Goal: Information Seeking & Learning: Learn about a topic

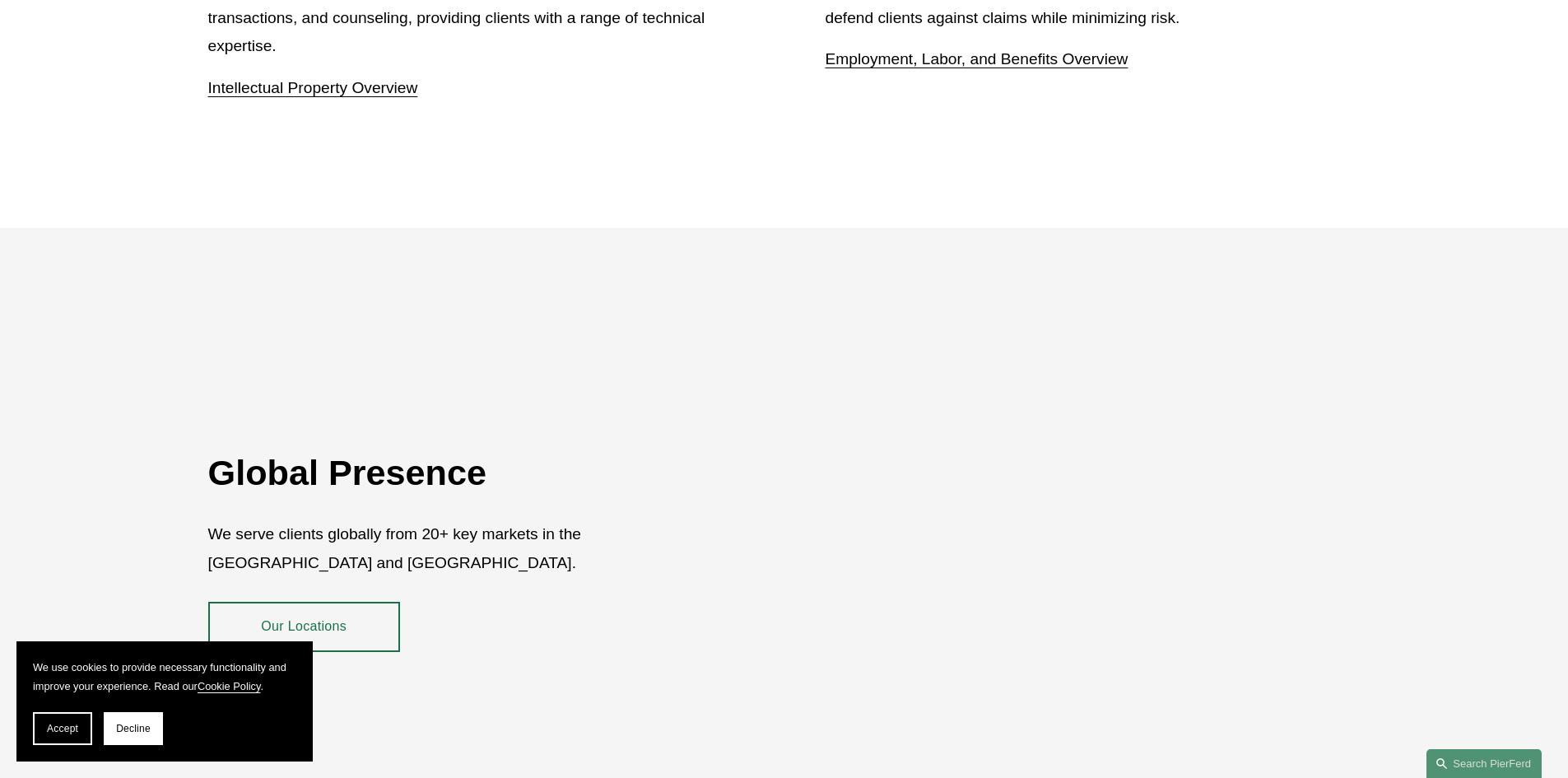
scroll to position [3010, 0]
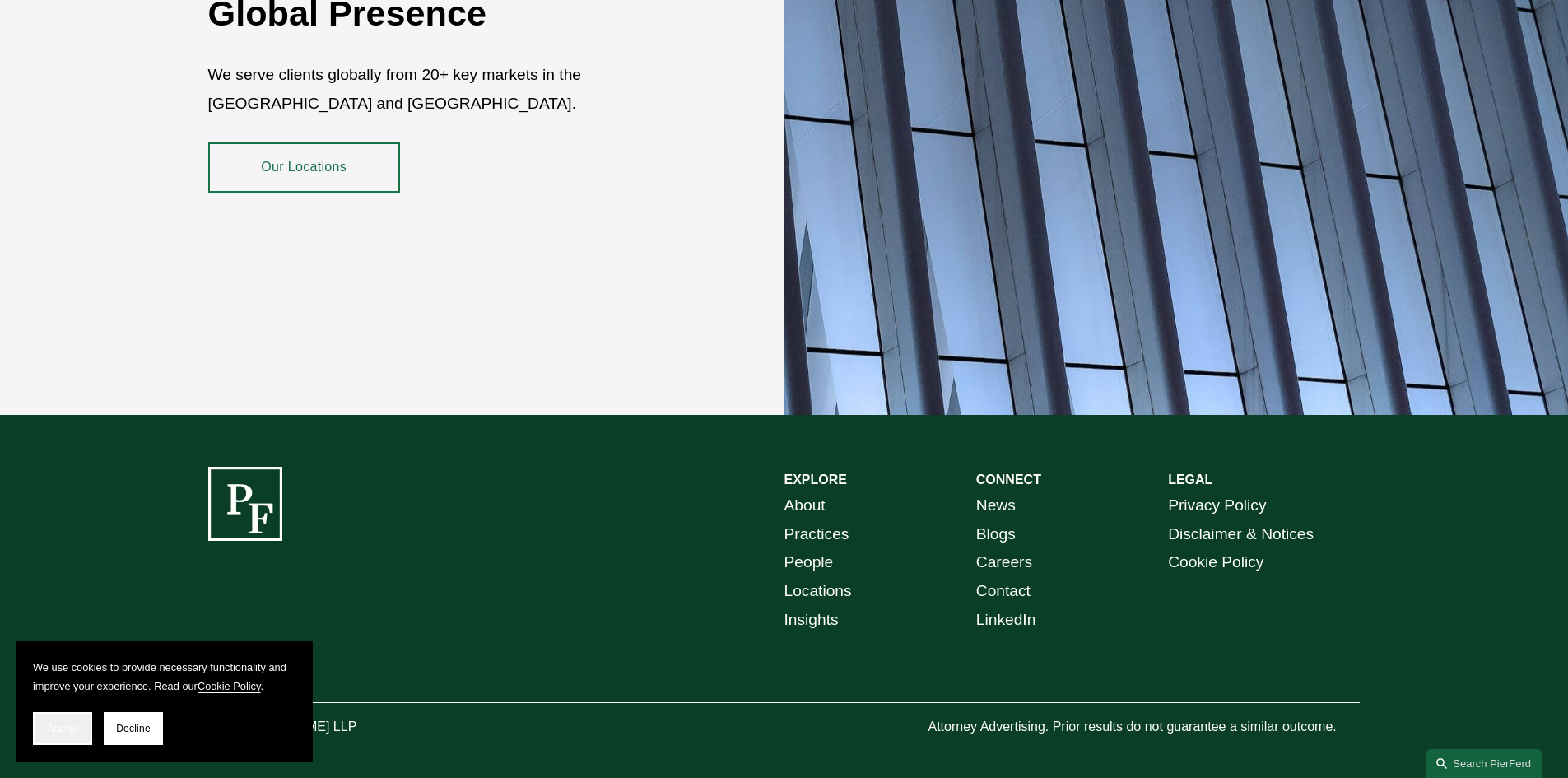
click at [64, 737] on button "Accept" at bounding box center [62, 728] width 59 height 32
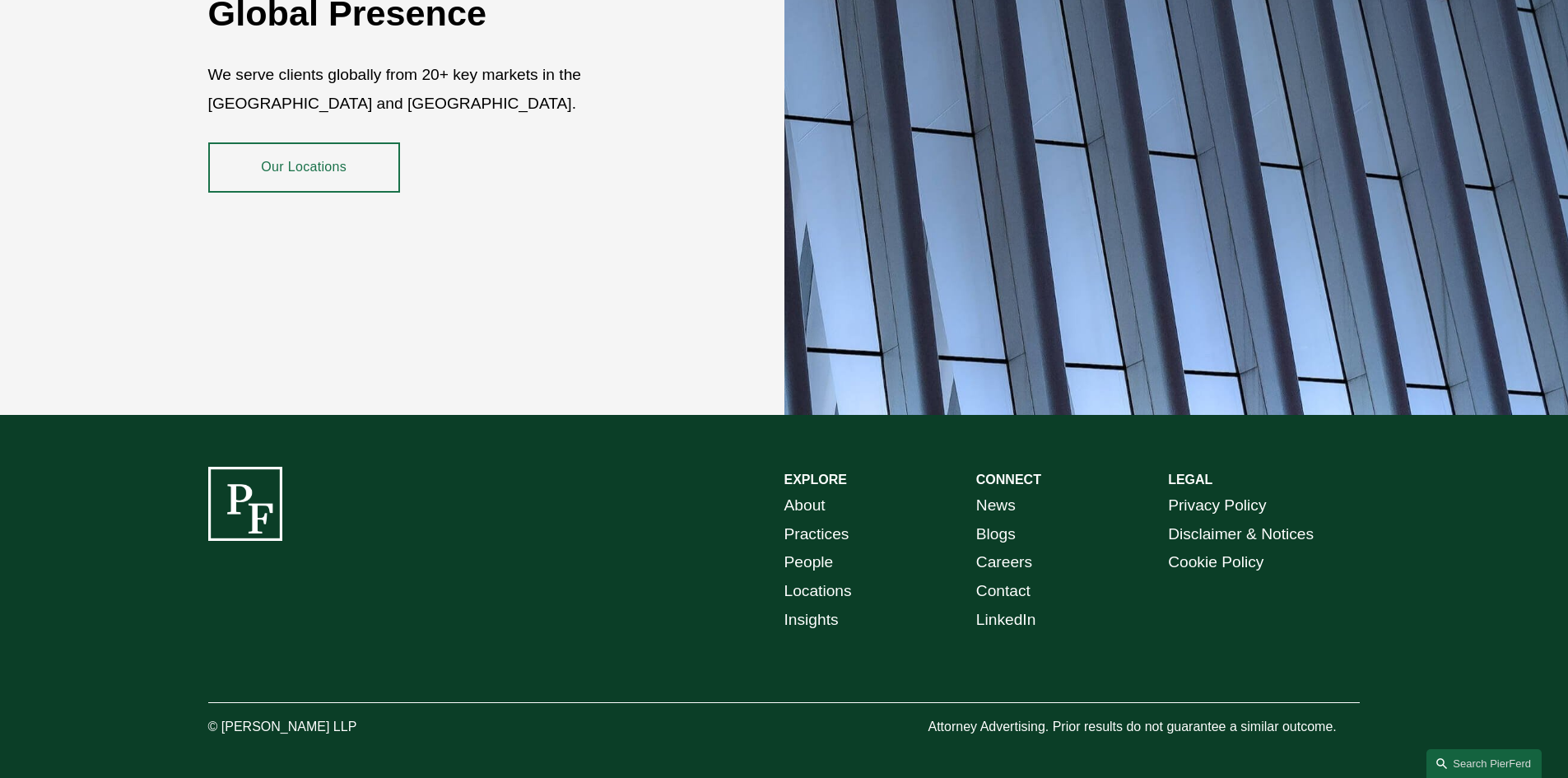
click at [799, 493] on link "About" at bounding box center [804, 506] width 41 height 29
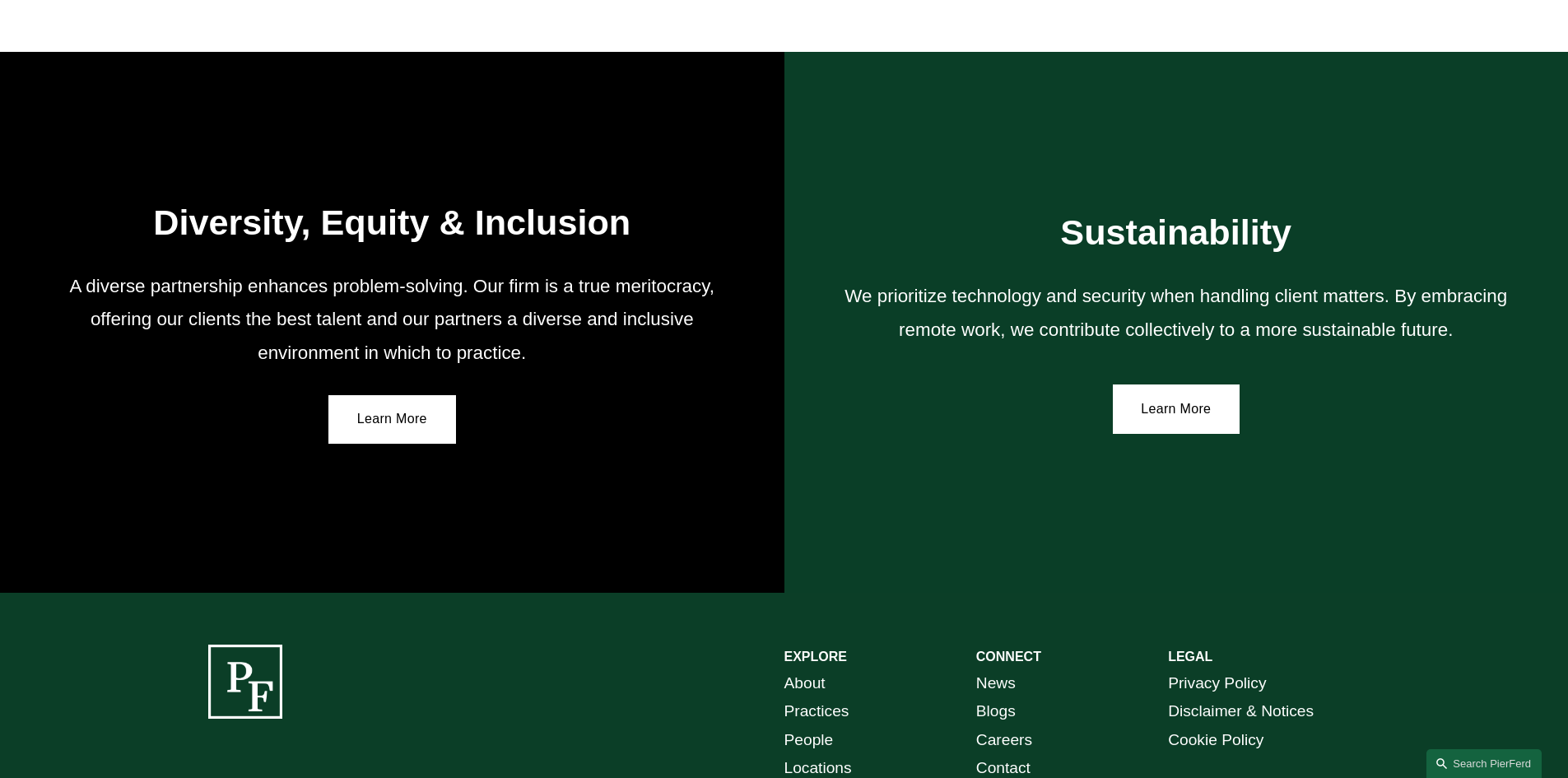
scroll to position [3012, 0]
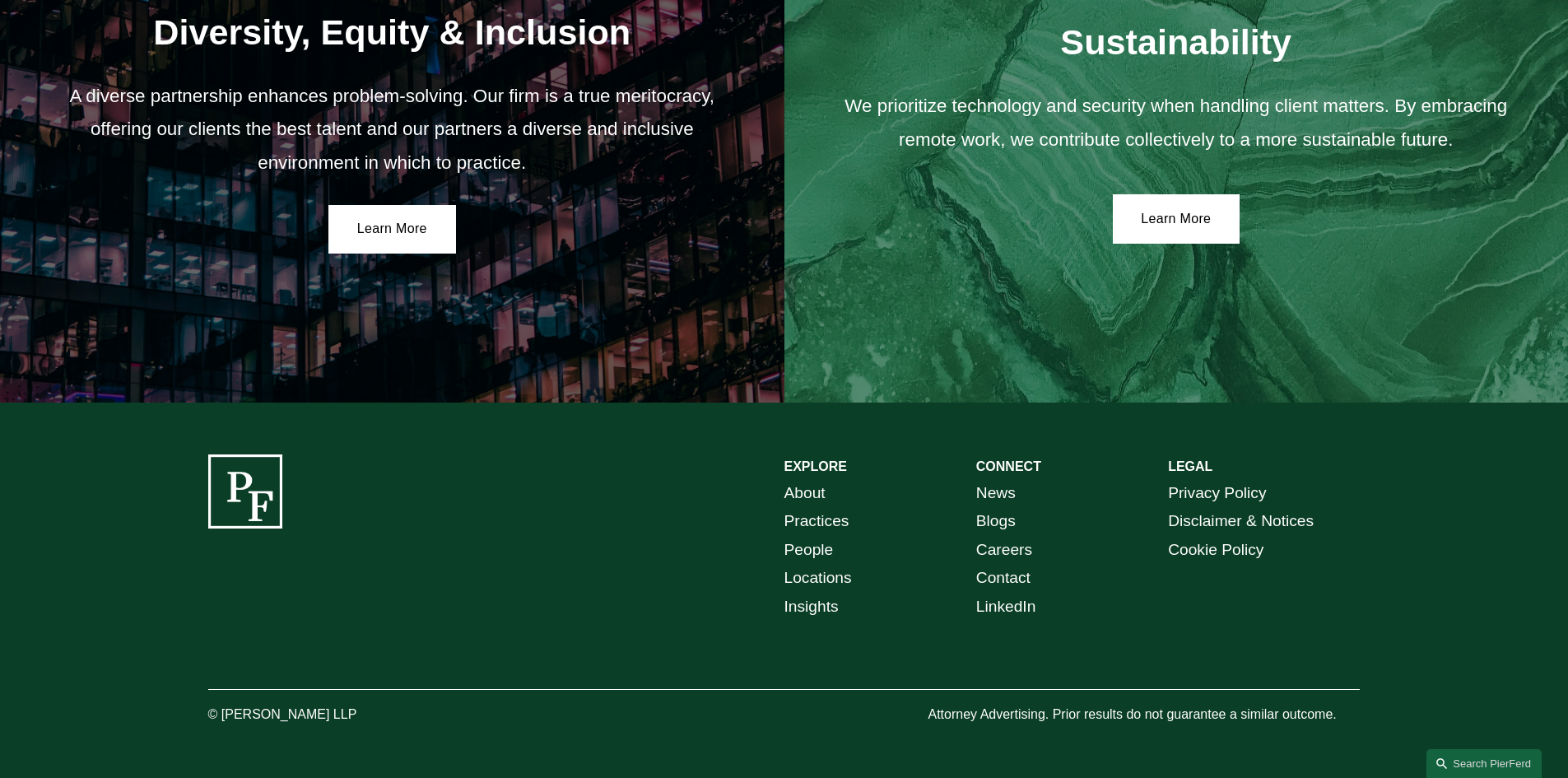
click at [819, 518] on link "Practices" at bounding box center [817, 521] width 65 height 29
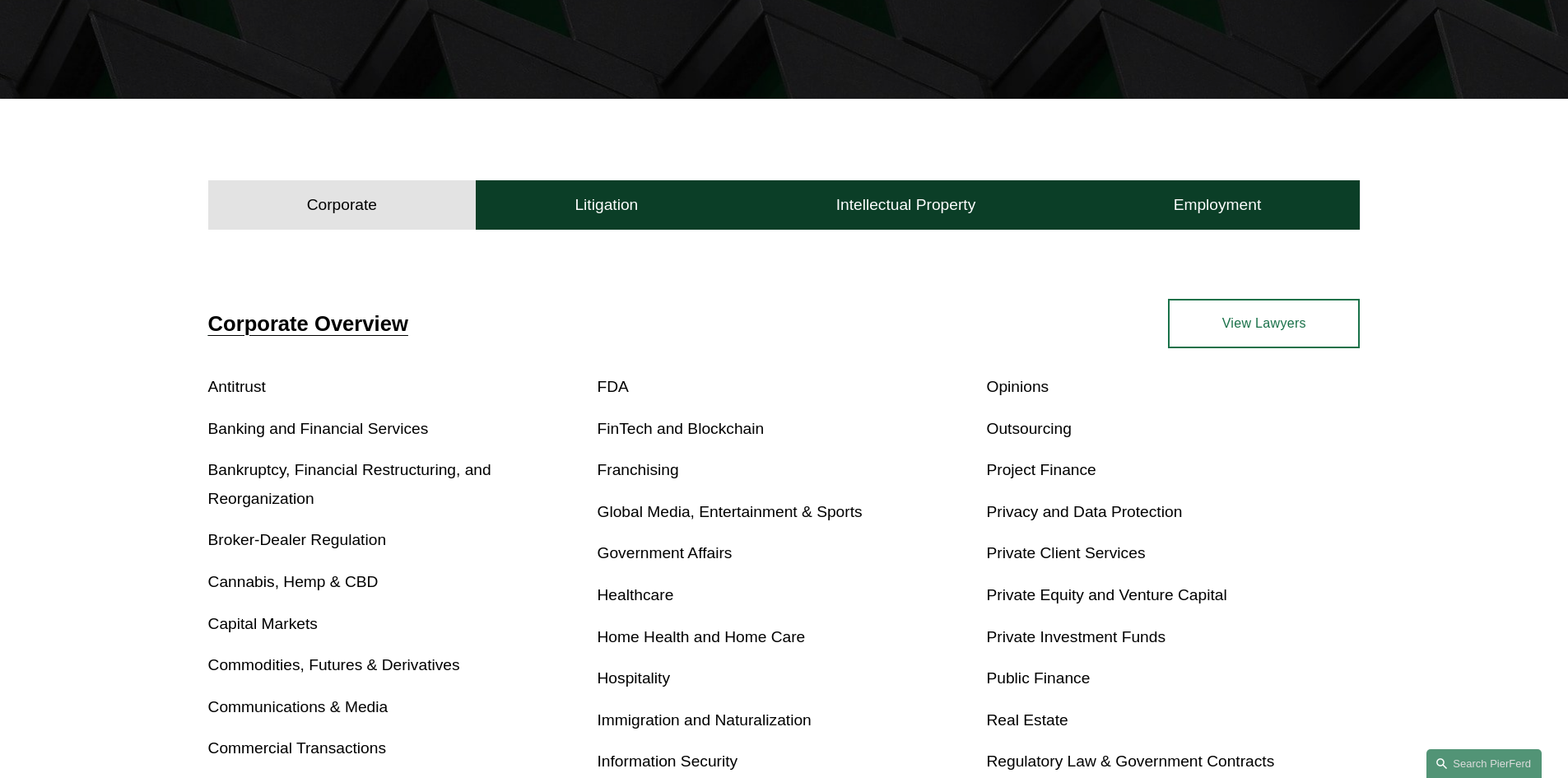
scroll to position [494, 0]
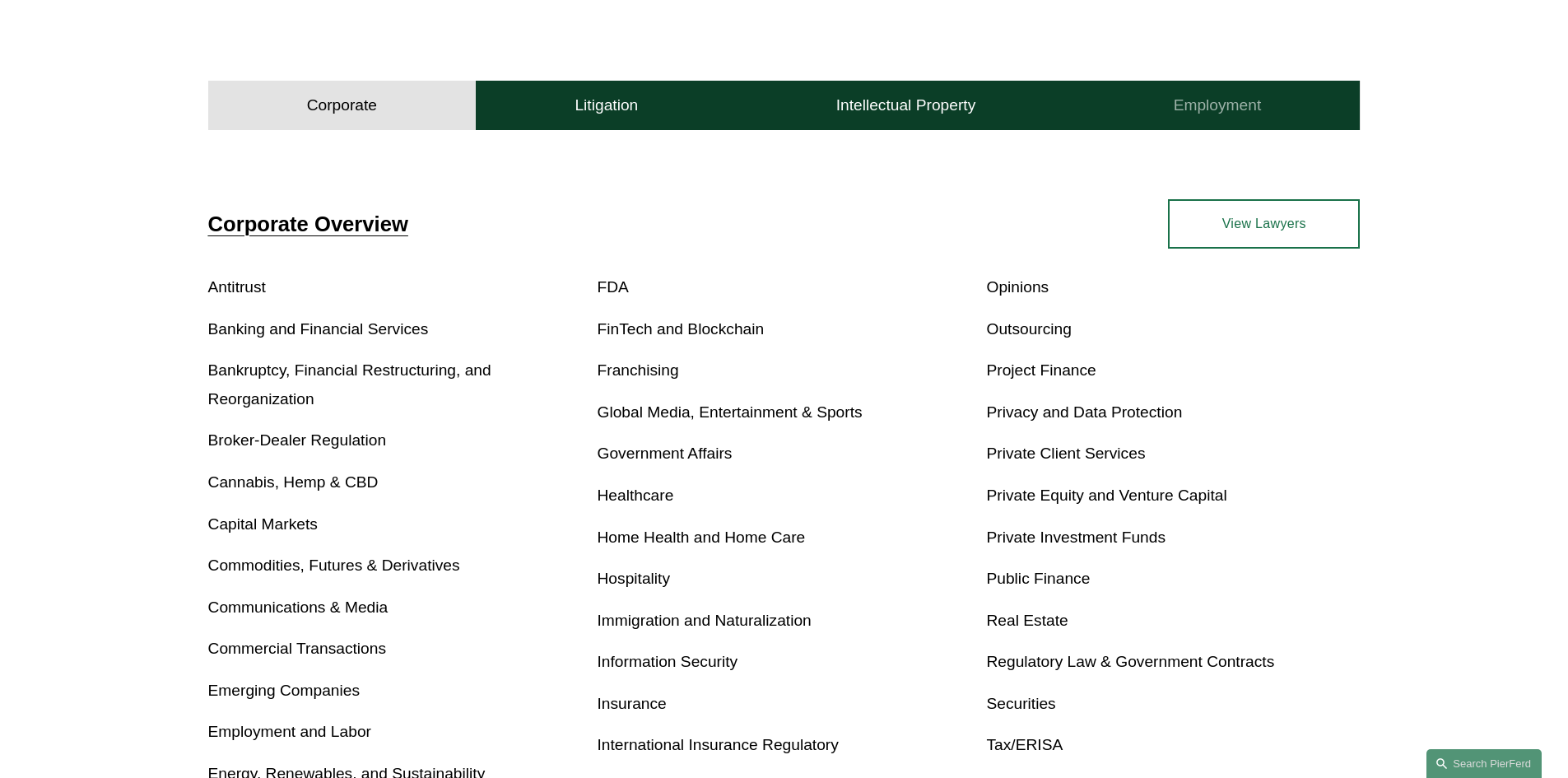
click at [1245, 119] on button "Employment" at bounding box center [1216, 105] width 286 height 50
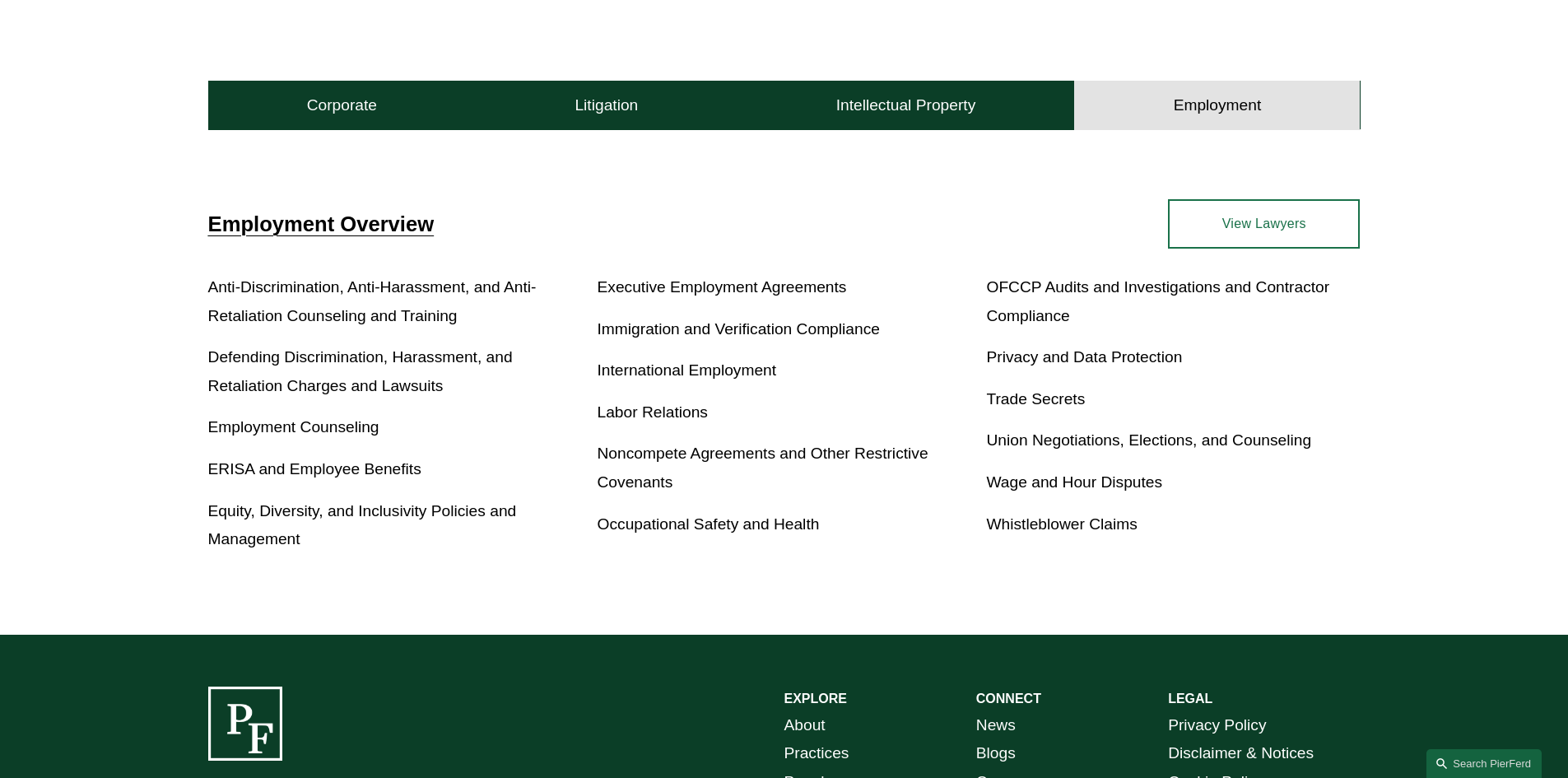
click at [427, 292] on link "Anti-Discrimination, Anti-Harassment, and Anti-Retaliation Counseling and Train…" at bounding box center [372, 301] width 328 height 46
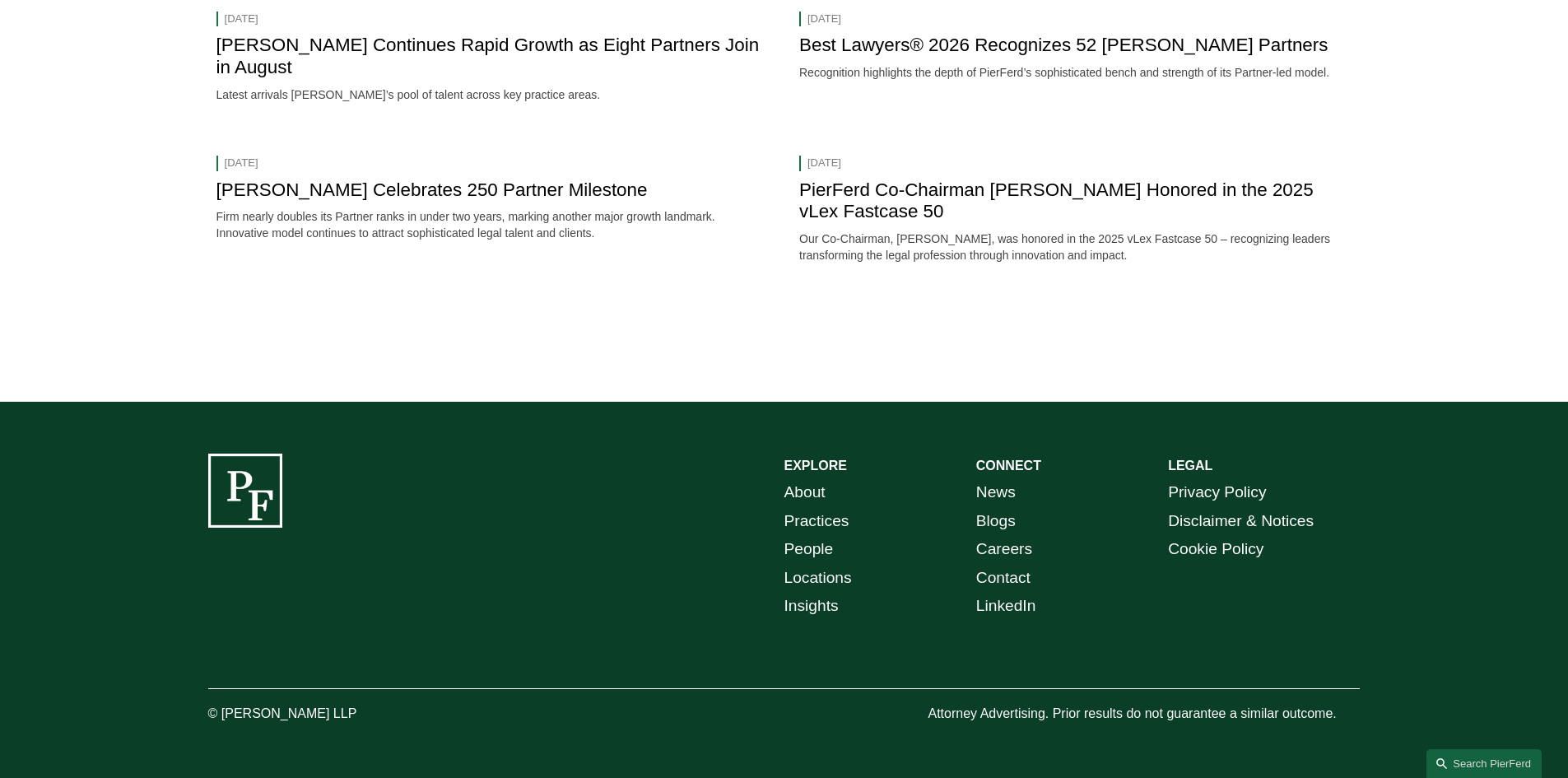
scroll to position [1731, 0]
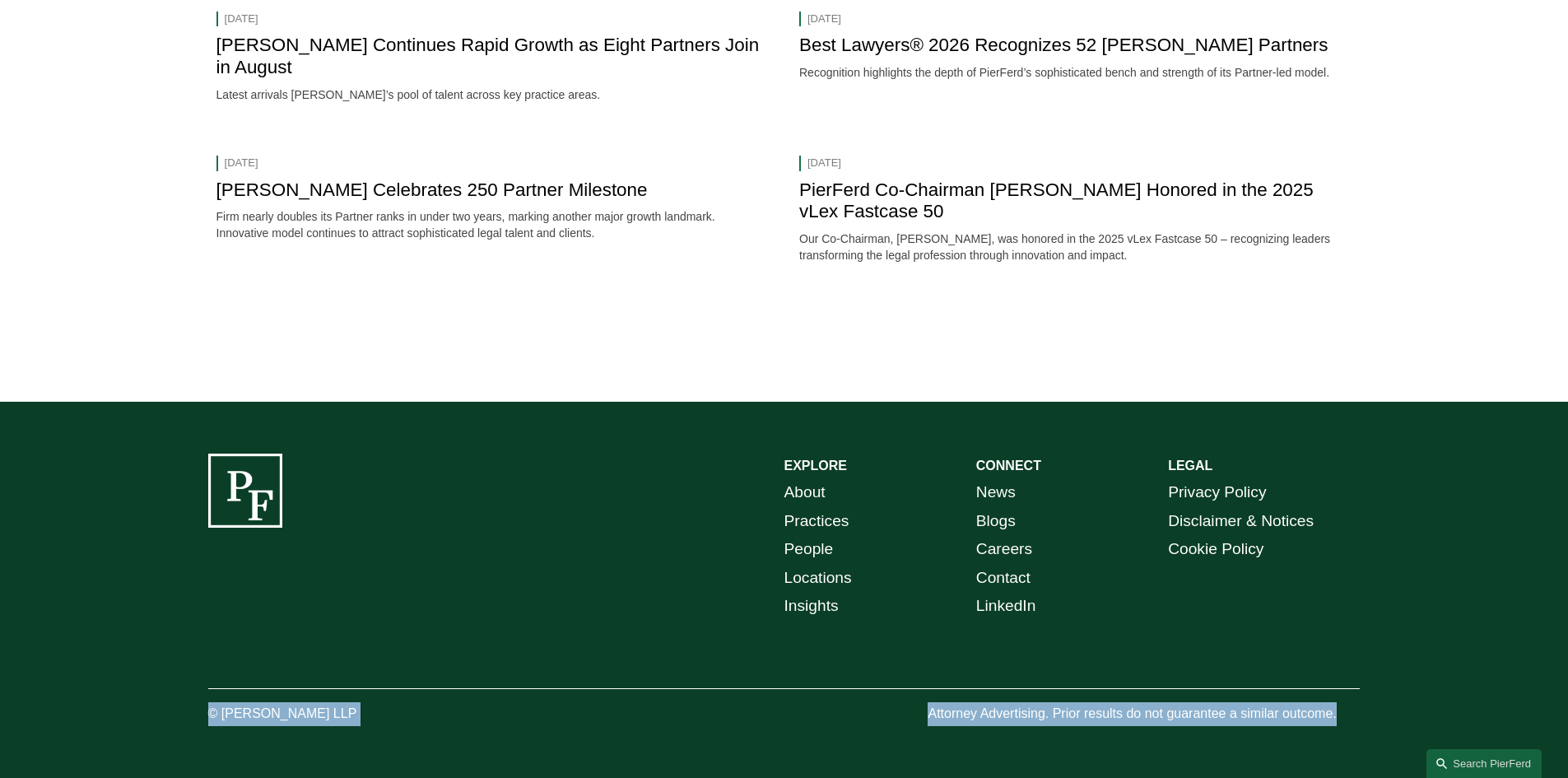
drag, startPoint x: 1357, startPoint y: 715, endPoint x: 904, endPoint y: 703, distance: 453.2
click at [904, 703] on div "EXPLORE CONNECT About Practices People Locations Insights News Blogs Careers Co…" at bounding box center [784, 589] width 1568 height 272
click at [926, 704] on div "EXPLORE CONNECT About Practices People Locations Insights News Blogs Careers Co…" at bounding box center [784, 589] width 1568 height 272
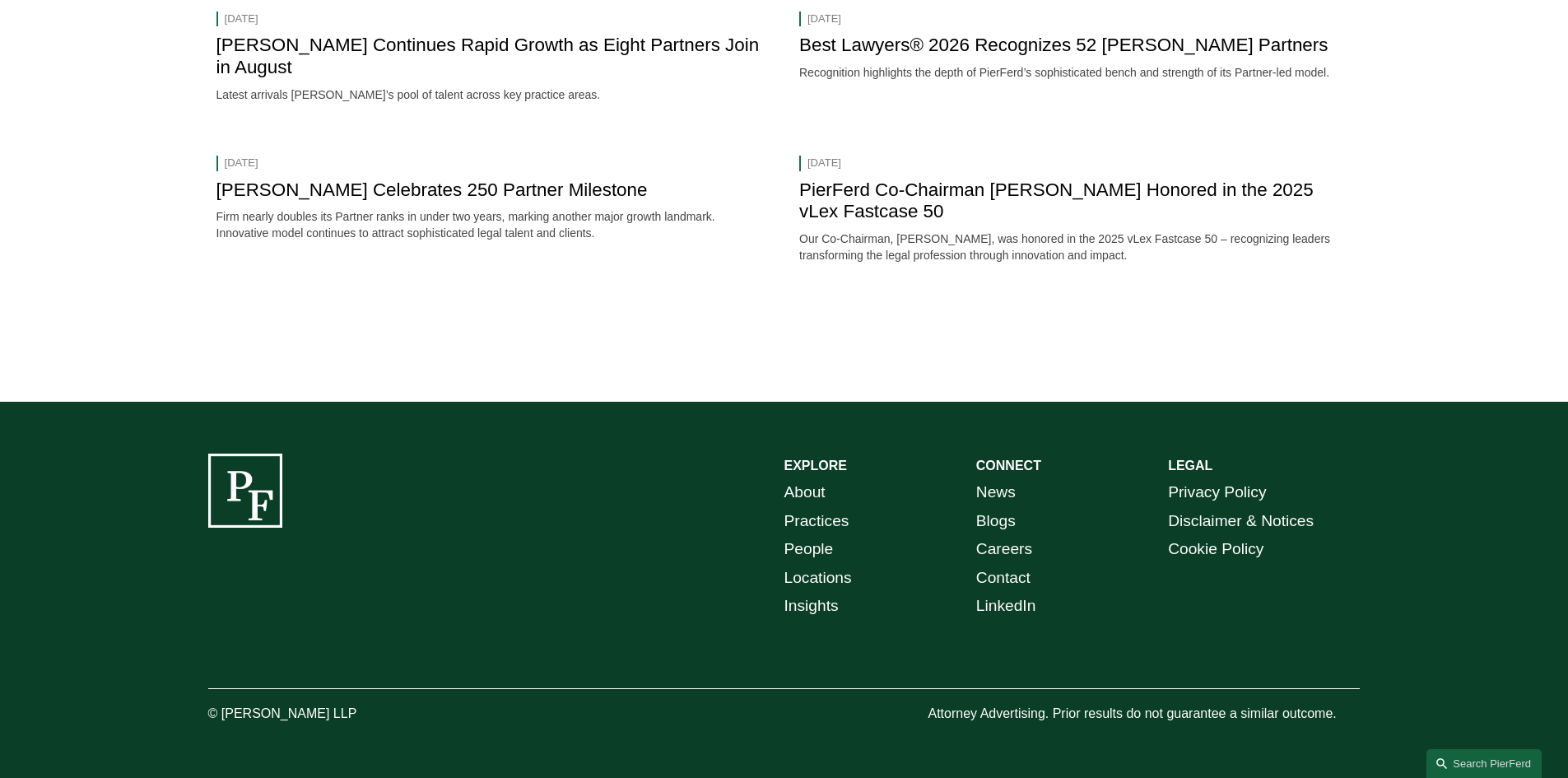
click at [816, 549] on link "People" at bounding box center [809, 550] width 50 height 29
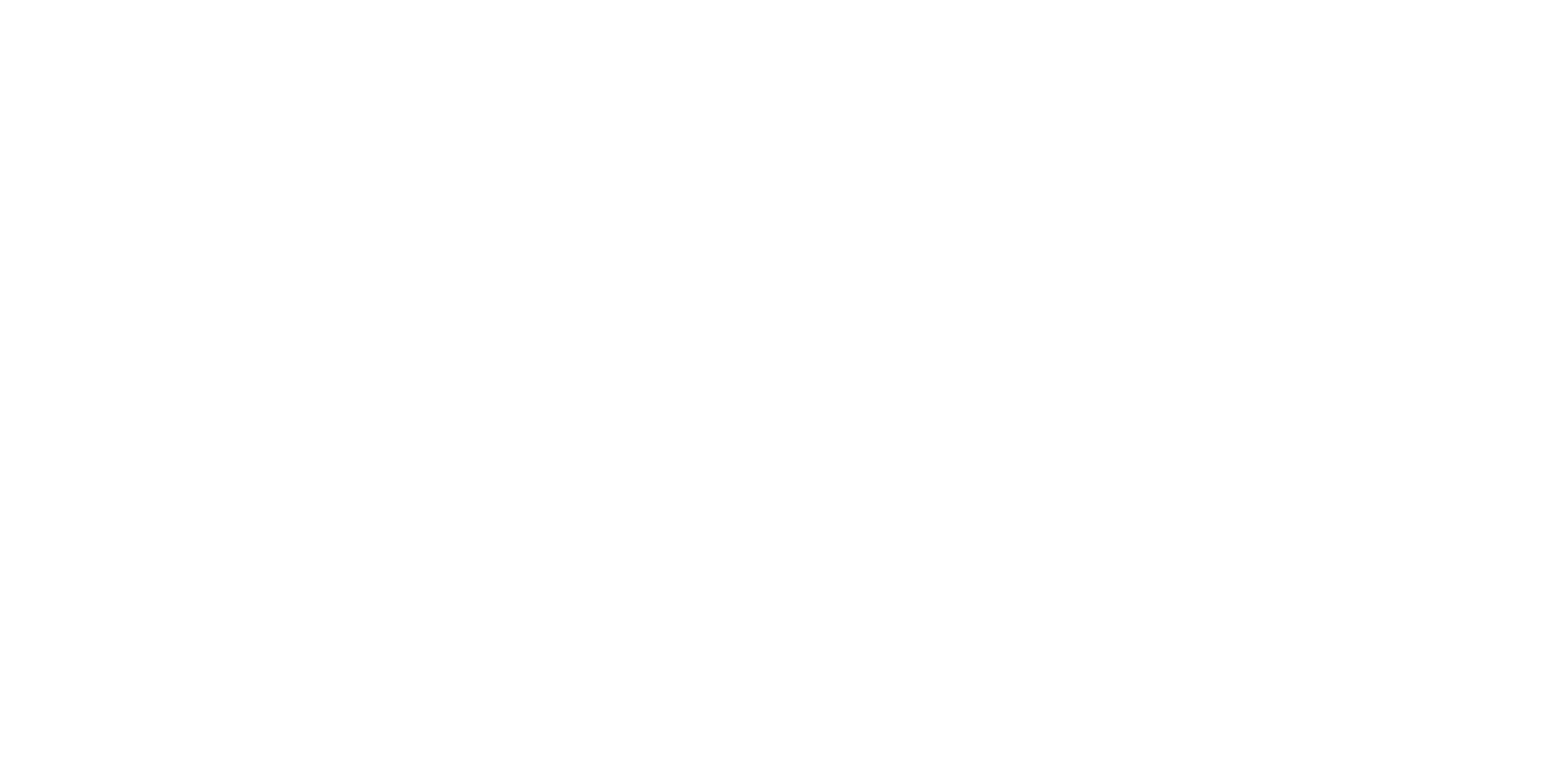
click at [0, 0] on html at bounding box center [0, 0] width 0 height 0
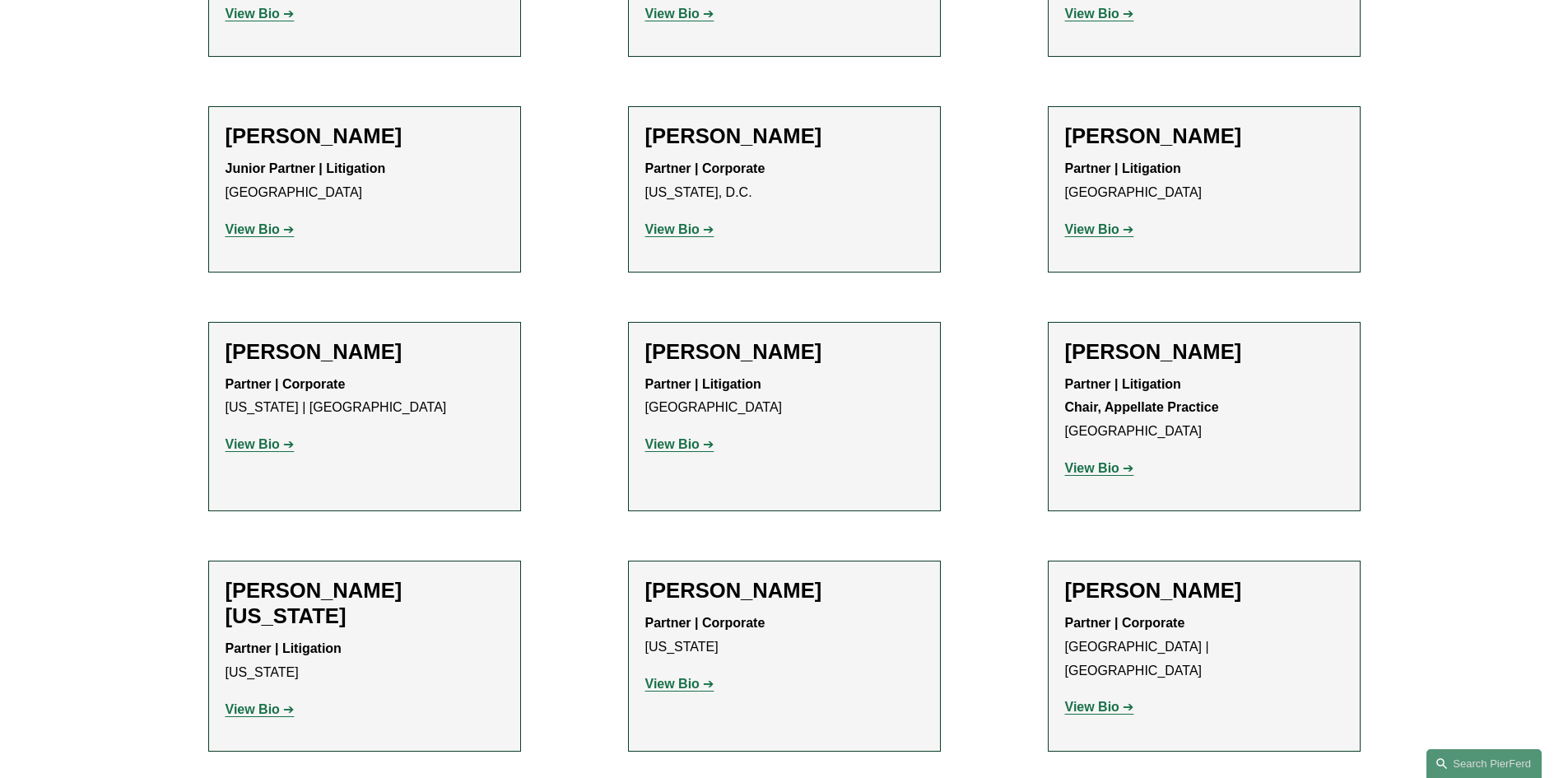
scroll to position [20229, 0]
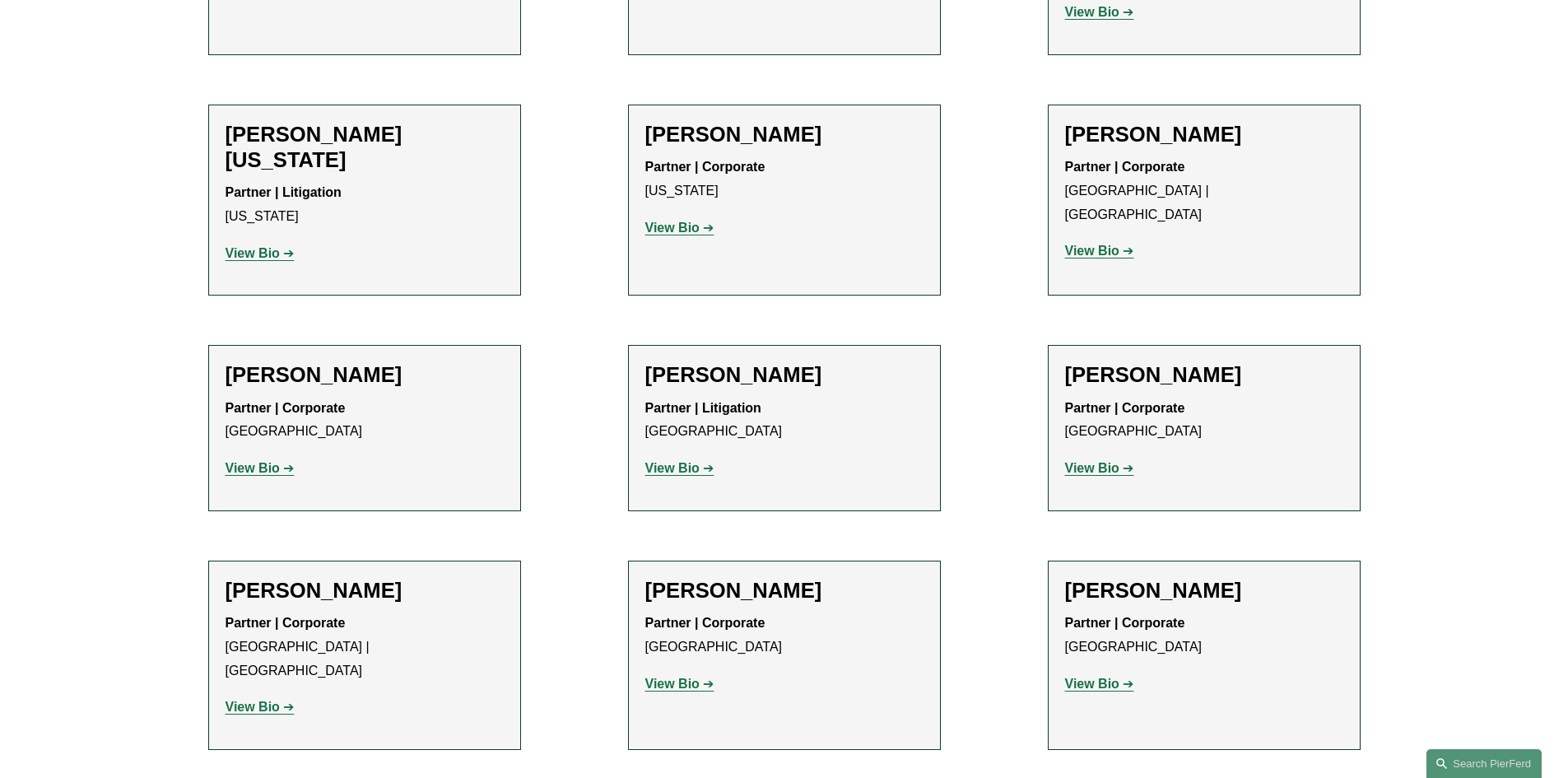
drag, startPoint x: 642, startPoint y: 328, endPoint x: 791, endPoint y: 367, distance: 154.0
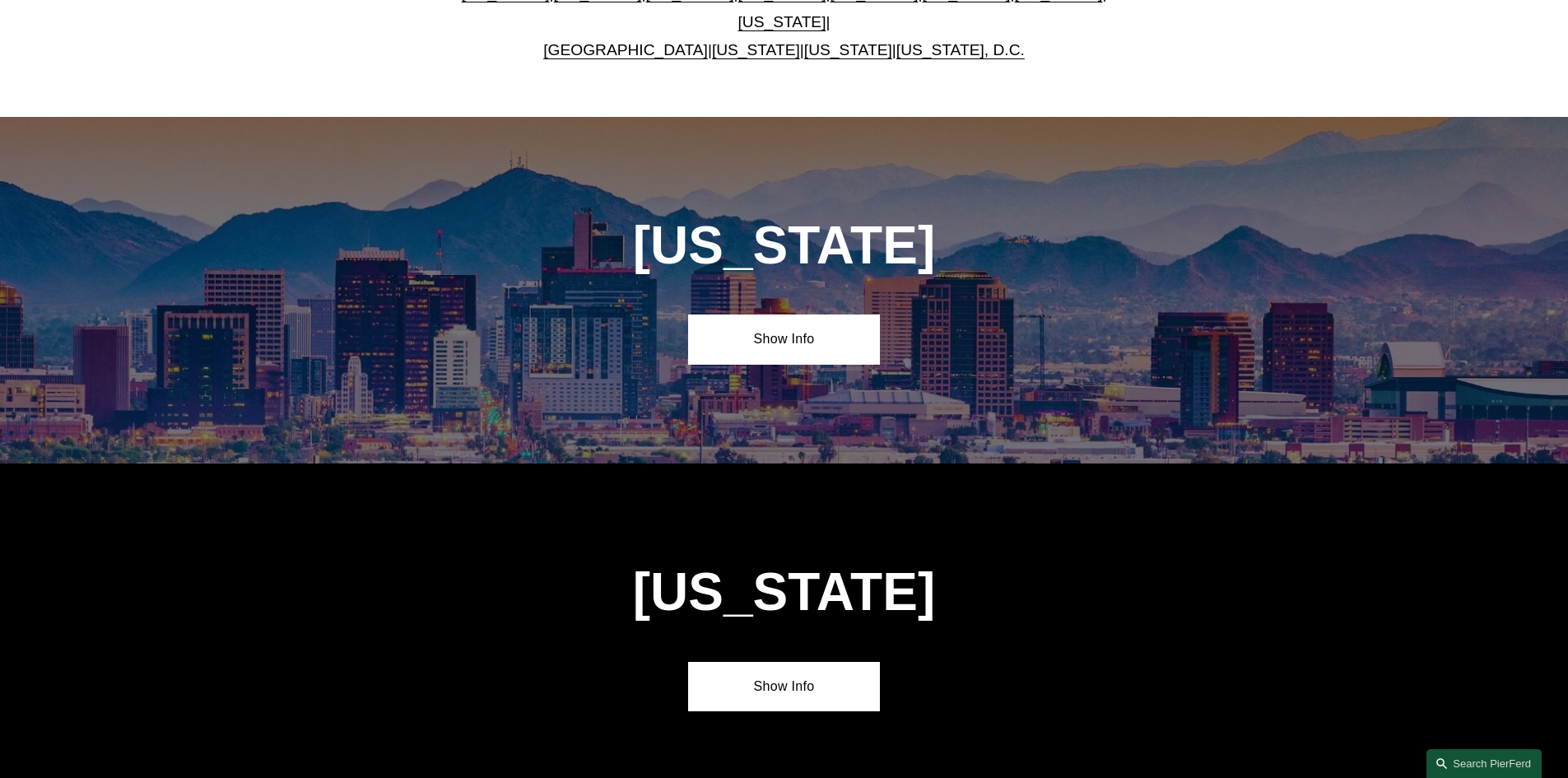
scroll to position [411, 0]
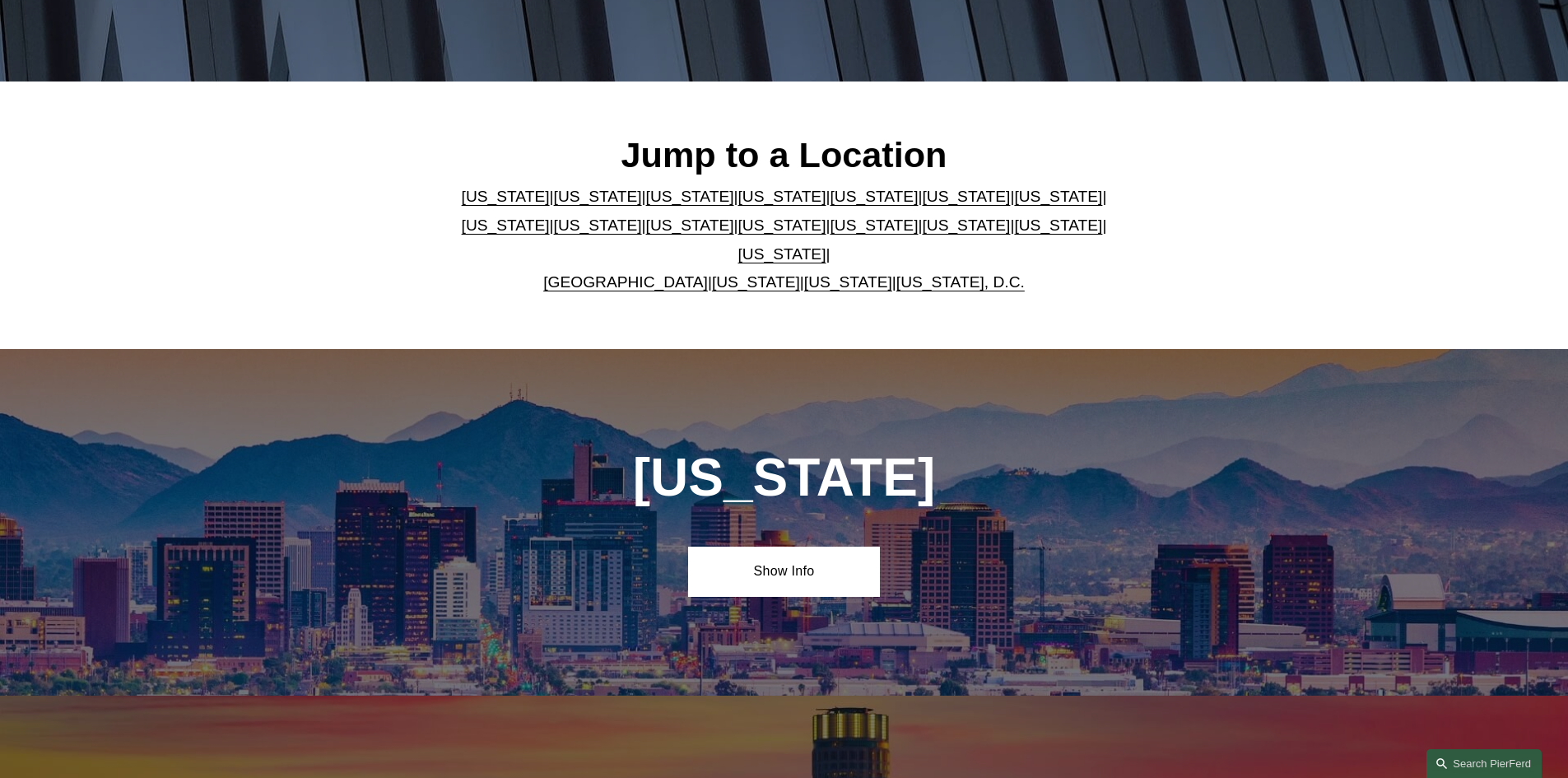
click at [946, 161] on h2 "Jump to a Location" at bounding box center [783, 154] width 672 height 43
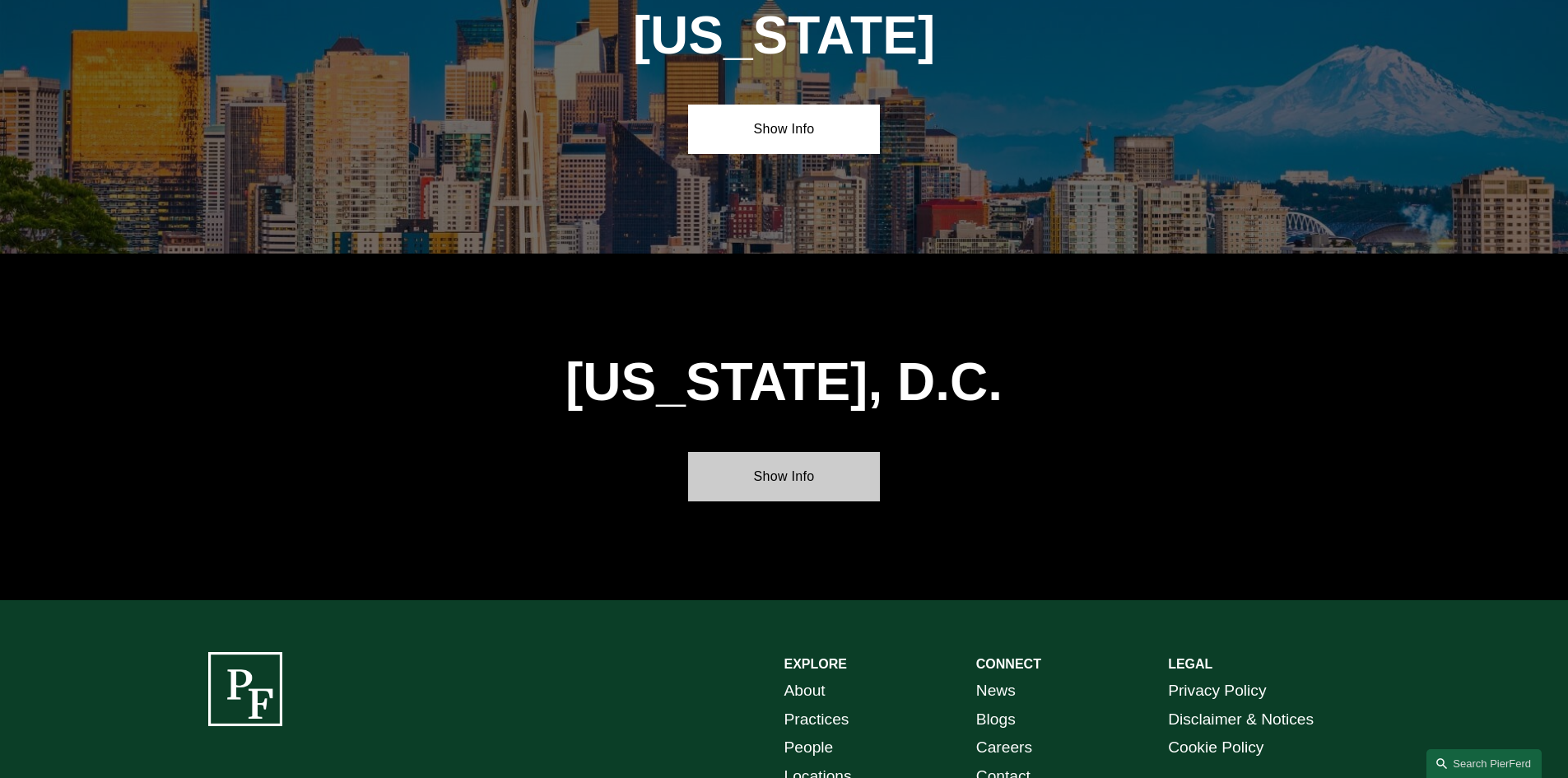
scroll to position [6936, 0]
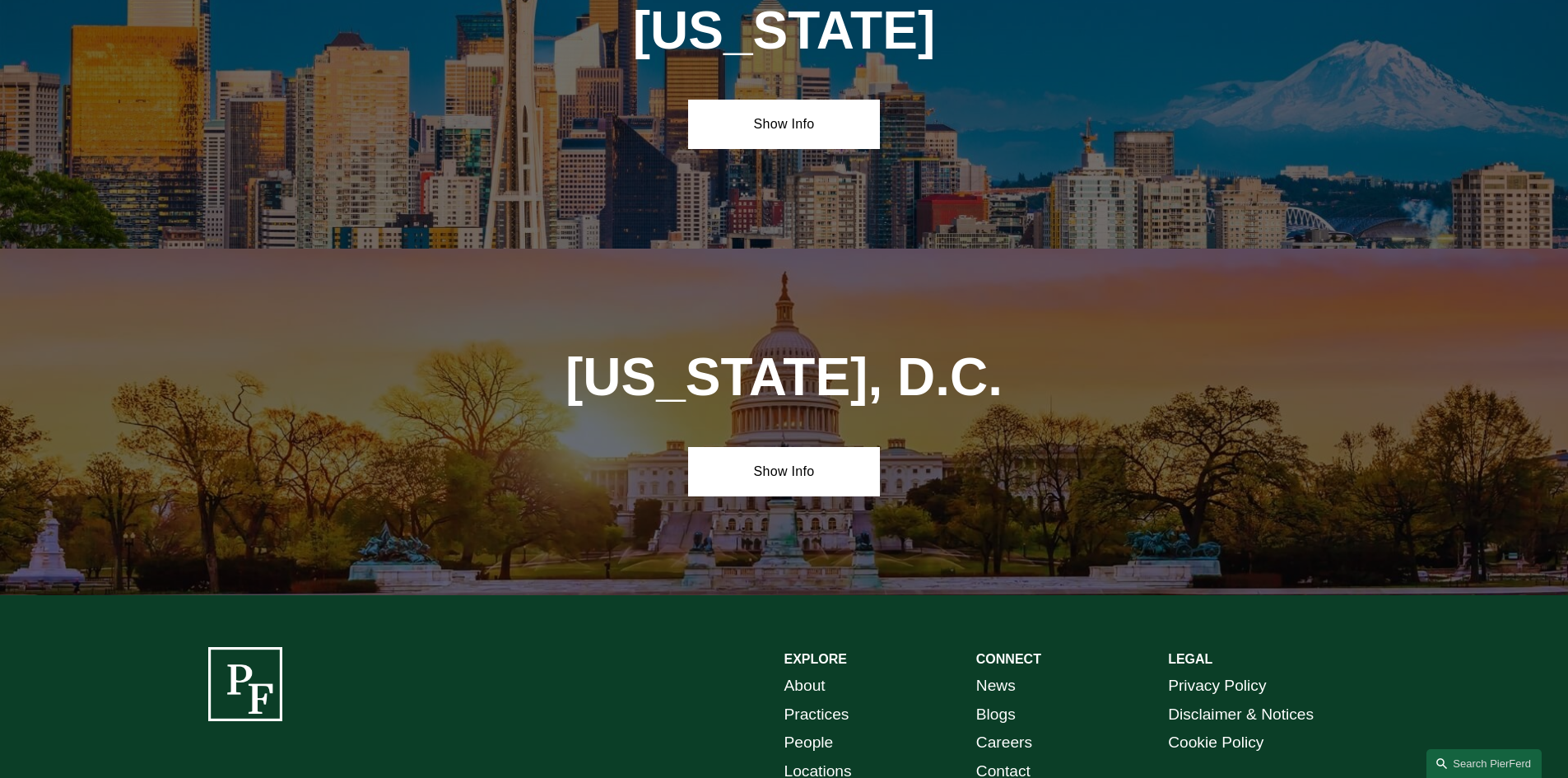
drag, startPoint x: 1349, startPoint y: 714, endPoint x: 930, endPoint y: 716, distance: 419.0
